Goal: Task Accomplishment & Management: Manage account settings

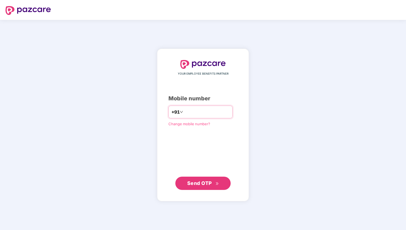
type input "**********"
click at [203, 185] on span "Send OTP" at bounding box center [199, 183] width 25 height 6
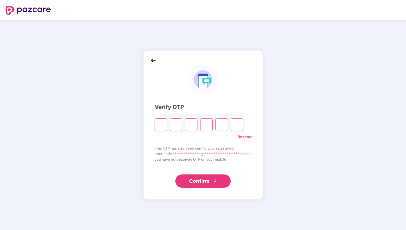
type input "*"
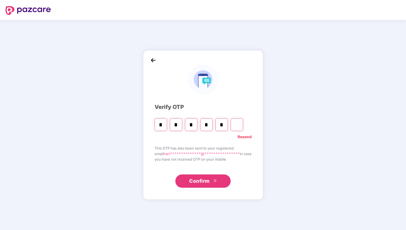
type input "*"
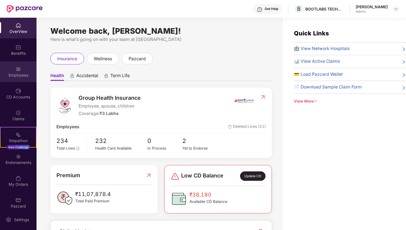
click at [21, 72] on div "Employees" at bounding box center [18, 75] width 36 height 6
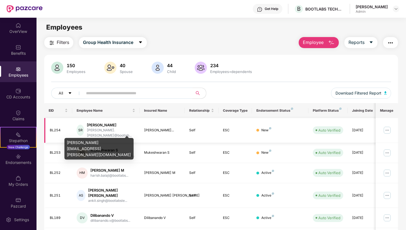
click at [124, 129] on div "[PERSON_NAME].[PERSON_NAME]@bootlab..." at bounding box center [111, 133] width 48 height 11
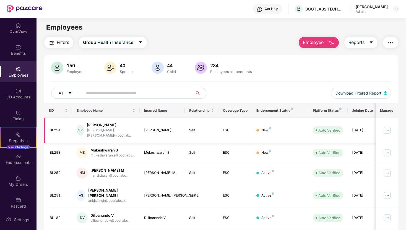
click at [390, 129] on img at bounding box center [387, 130] width 9 height 9
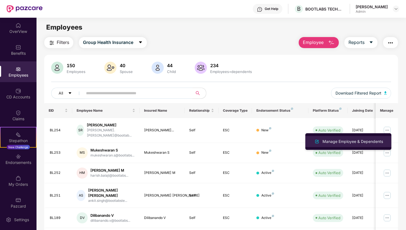
click at [370, 140] on div "Manage Employee & Dependents" at bounding box center [352, 141] width 63 height 6
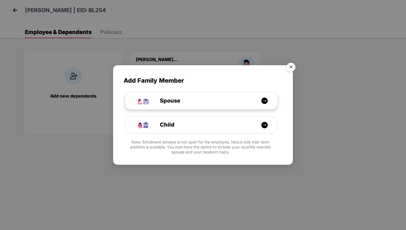
click at [262, 100] on img at bounding box center [264, 100] width 7 height 7
select select "****"
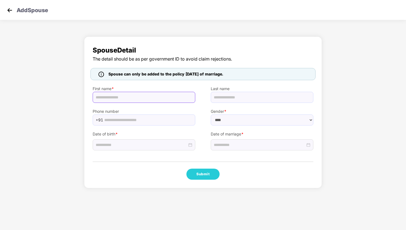
click at [174, 96] on input "text" at bounding box center [144, 97] width 103 height 11
click at [368, 71] on div "Spouse Detail The detail should be as per government ID to avoid claim rejectio…" at bounding box center [203, 114] width 406 height 160
click at [12, 10] on img at bounding box center [10, 10] width 8 height 8
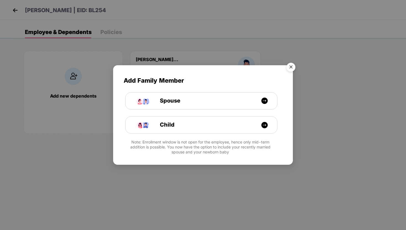
click at [291, 64] on img "Close" at bounding box center [290, 67] width 15 height 15
